Goal: Task Accomplishment & Management: Manage account settings

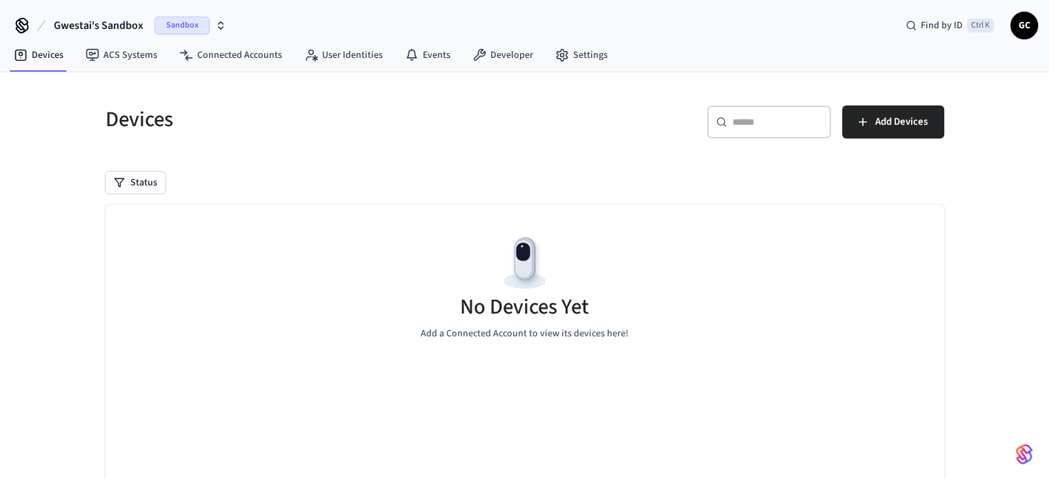
click at [130, 19] on span "Gwestai's Sandbox" at bounding box center [99, 25] width 90 height 17
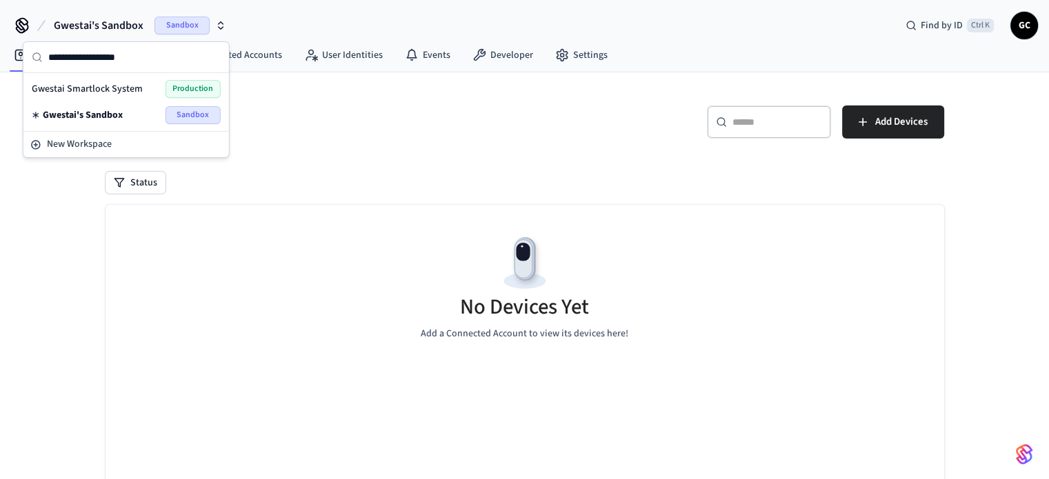
click at [110, 88] on span "Gwestai Smartlock System" at bounding box center [87, 89] width 111 height 14
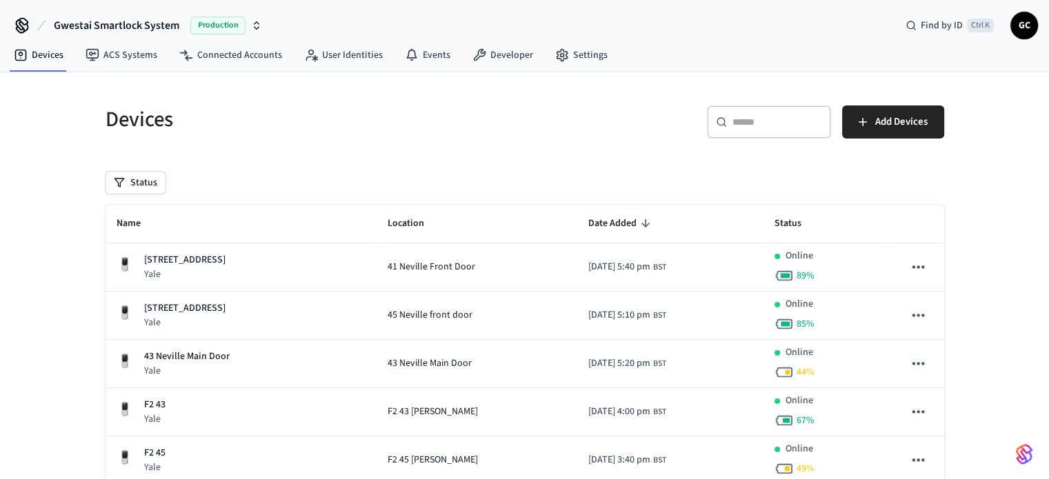
click at [789, 129] on div "​ ​" at bounding box center [769, 121] width 124 height 33
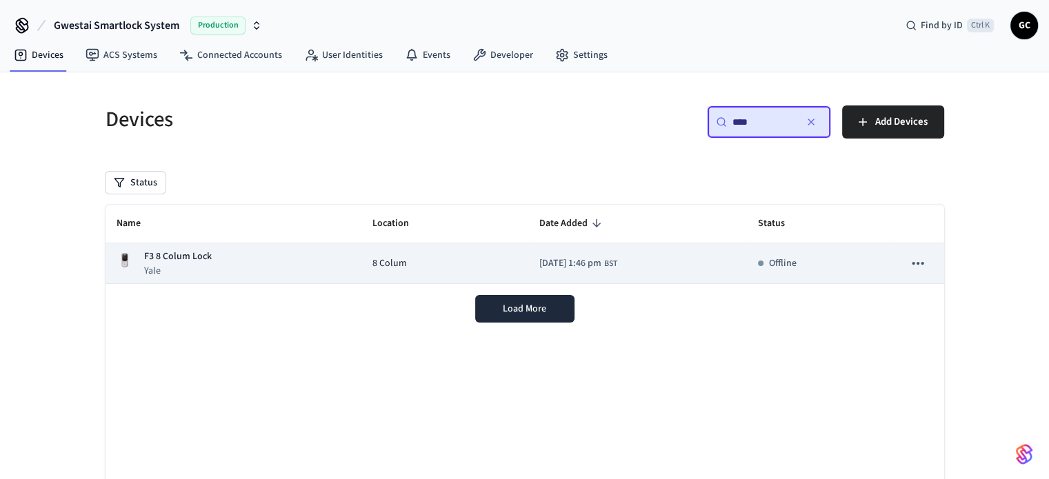
type input "****"
click at [539, 270] on span "[DATE] 1:46 pm" at bounding box center [570, 263] width 62 height 14
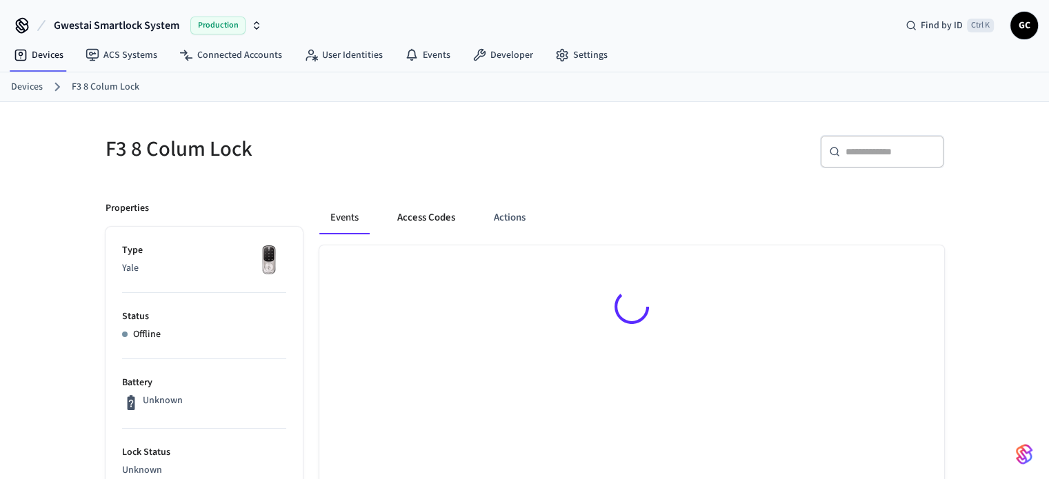
click at [415, 220] on button "Access Codes" at bounding box center [426, 217] width 80 height 33
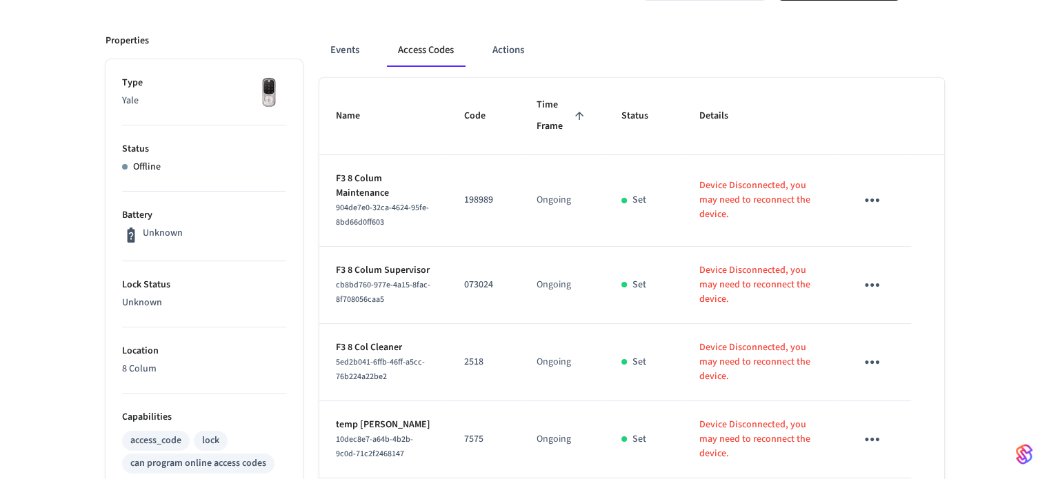
scroll to position [165, 0]
click at [466, 372] on p "2518" at bounding box center [483, 364] width 39 height 14
click at [470, 372] on p "2518" at bounding box center [483, 364] width 39 height 14
